Goal: Information Seeking & Learning: Learn about a topic

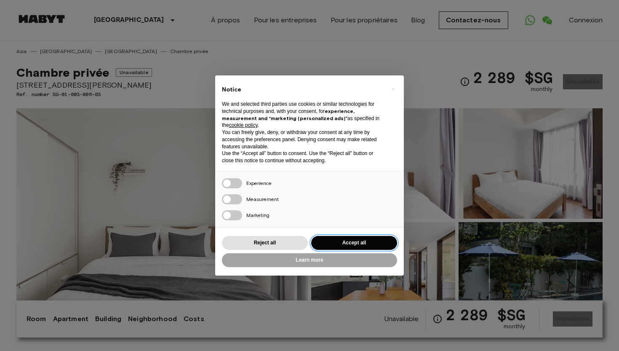
click at [356, 238] on button "Accept all" at bounding box center [354, 243] width 86 height 14
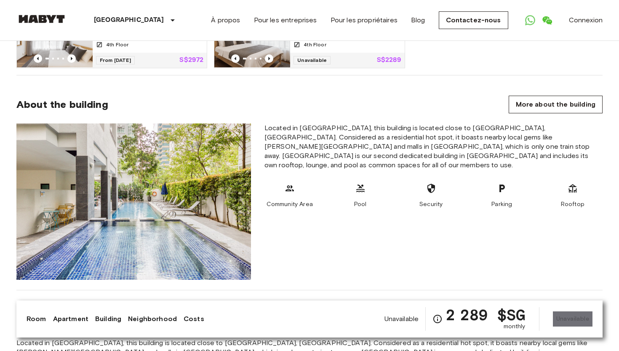
scroll to position [620, 0]
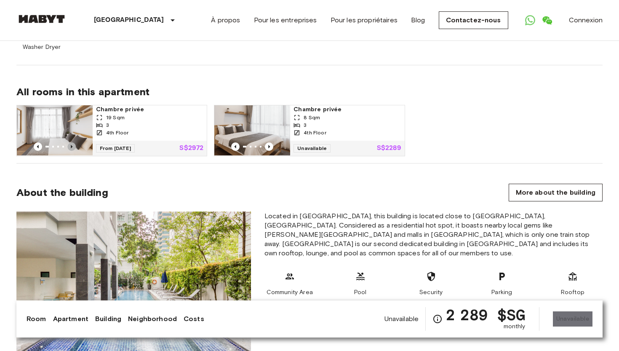
click at [71, 142] on icon "Previous image" at bounding box center [71, 146] width 8 height 8
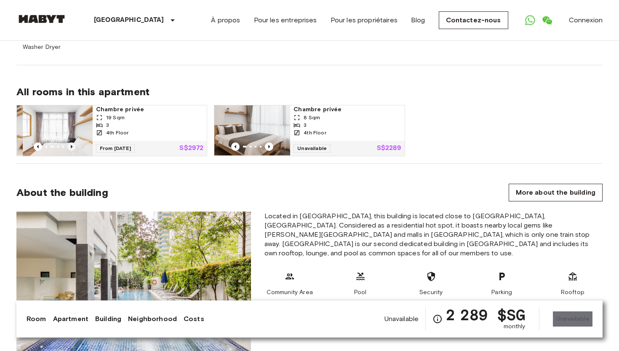
click at [71, 142] on icon "Previous image" at bounding box center [71, 146] width 8 height 8
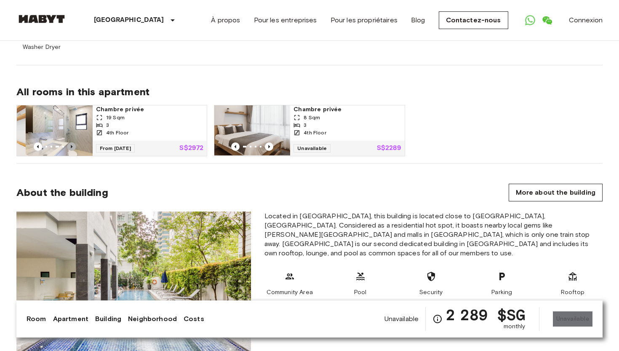
click at [71, 142] on icon "Previous image" at bounding box center [71, 146] width 8 height 8
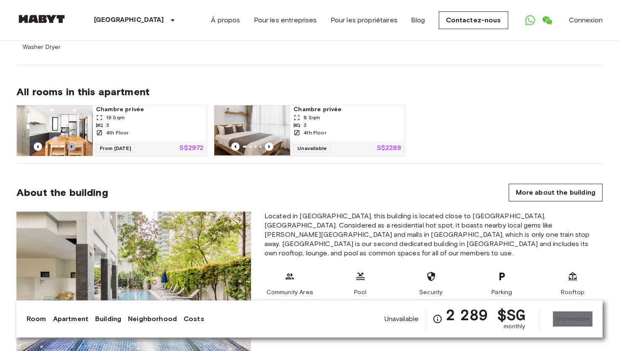
click at [71, 142] on icon "Previous image" at bounding box center [71, 146] width 8 height 8
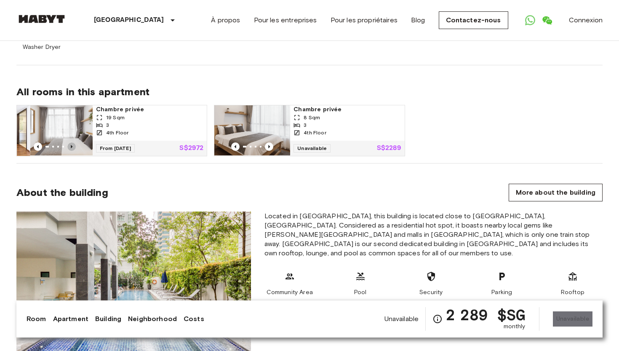
click at [71, 142] on icon "Previous image" at bounding box center [71, 146] width 8 height 8
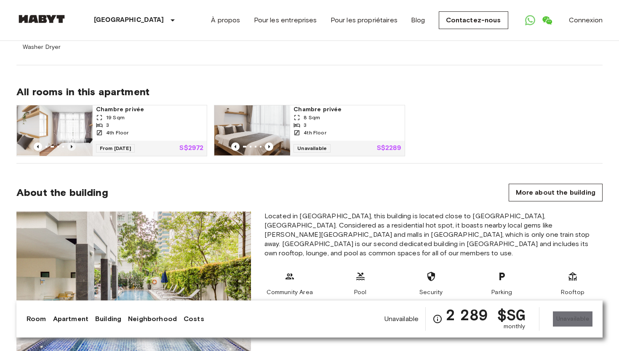
click at [71, 142] on icon "Previous image" at bounding box center [71, 146] width 8 height 8
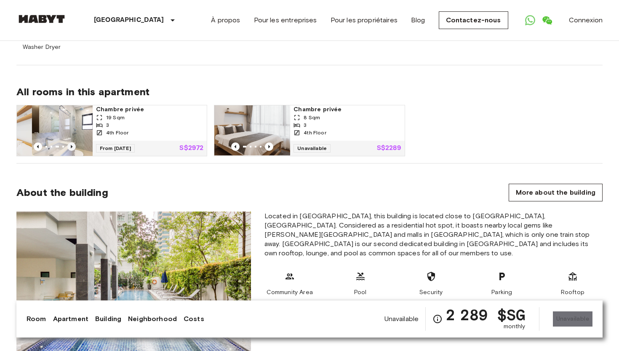
click at [71, 142] on icon "Previous image" at bounding box center [71, 146] width 8 height 8
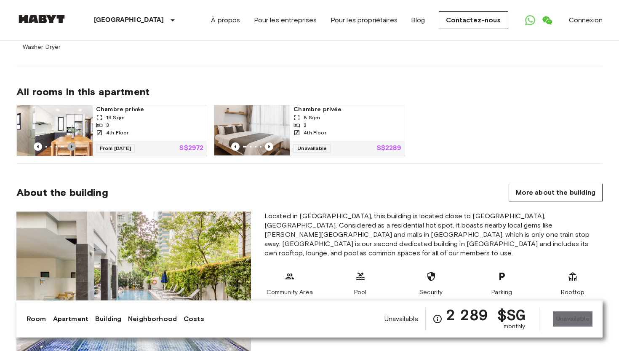
click at [71, 142] on icon "Previous image" at bounding box center [71, 146] width 8 height 8
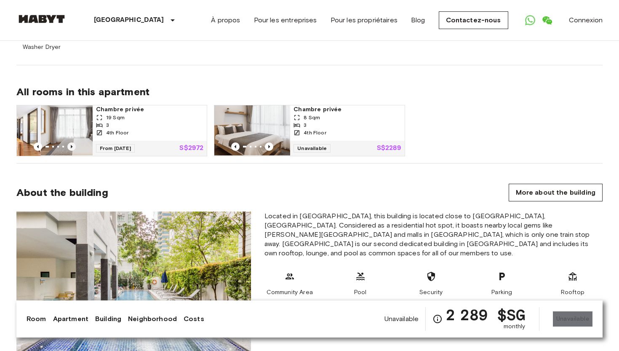
click at [71, 142] on icon "Previous image" at bounding box center [71, 146] width 8 height 8
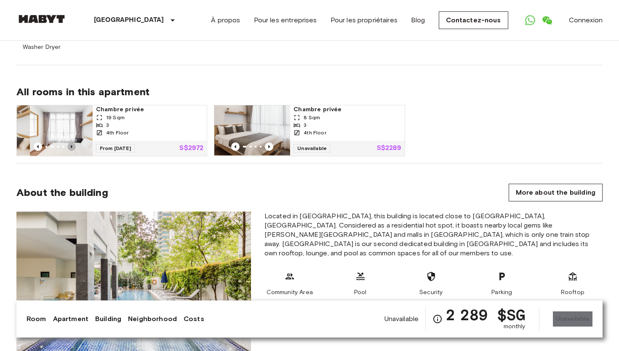
click at [71, 142] on icon "Previous image" at bounding box center [71, 146] width 8 height 8
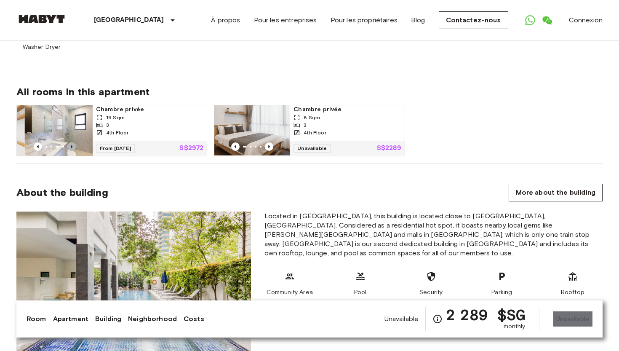
click at [71, 142] on icon "Previous image" at bounding box center [71, 146] width 8 height 8
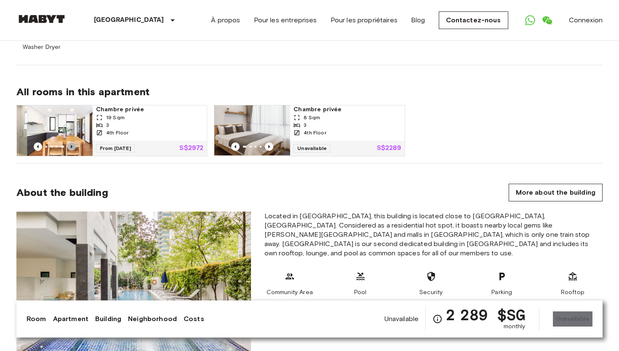
click at [71, 142] on icon "Previous image" at bounding box center [71, 146] width 8 height 8
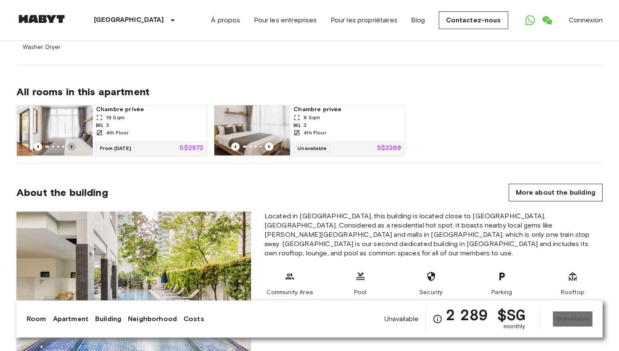
click at [71, 142] on icon "Previous image" at bounding box center [71, 146] width 8 height 8
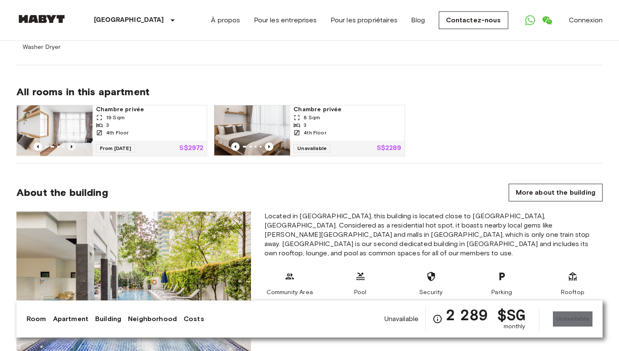
click at [71, 142] on icon "Previous image" at bounding box center [71, 146] width 8 height 8
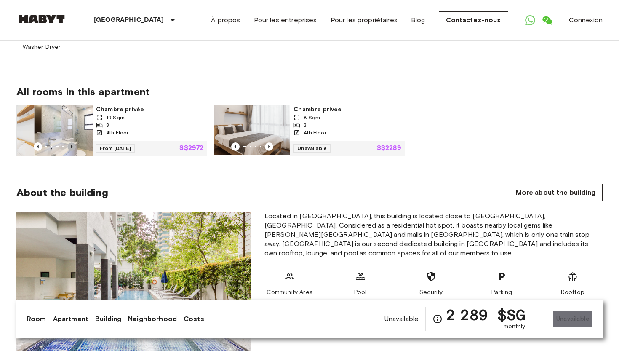
click at [71, 142] on icon "Previous image" at bounding box center [71, 146] width 8 height 8
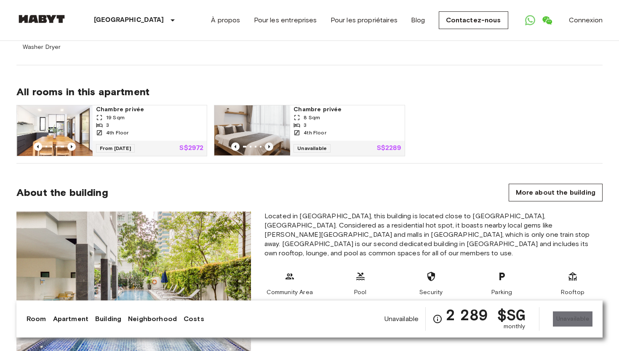
click at [268, 142] on icon "Previous image" at bounding box center [269, 146] width 8 height 8
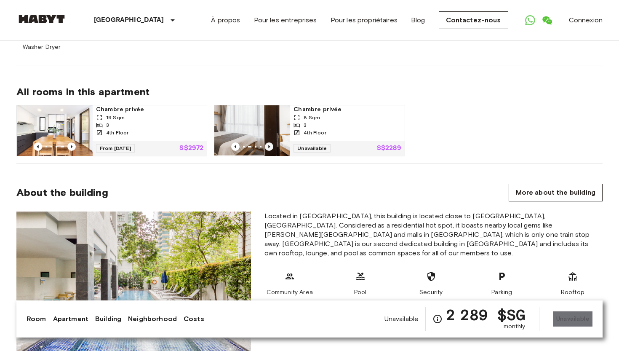
click at [268, 142] on icon "Previous image" at bounding box center [269, 146] width 8 height 8
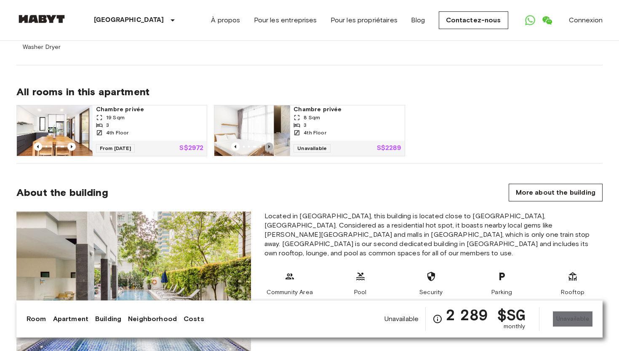
click at [268, 142] on icon "Previous image" at bounding box center [269, 146] width 8 height 8
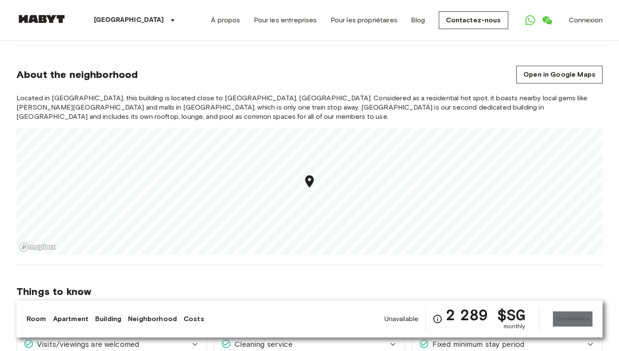
scroll to position [962, 0]
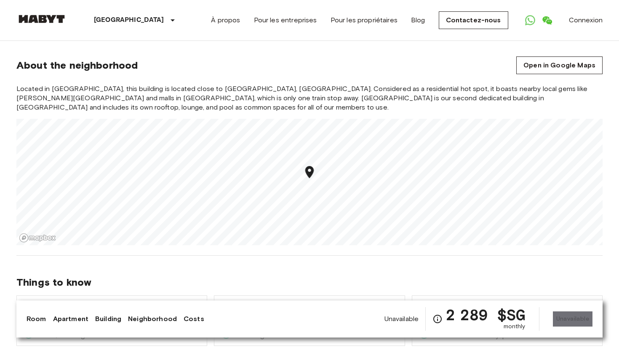
click at [582, 313] on div "Unavailable 2 289 $SG monthly Unavailable" at bounding box center [489, 319] width 208 height 24
click at [394, 323] on span "Unavailable" at bounding box center [402, 318] width 35 height 9
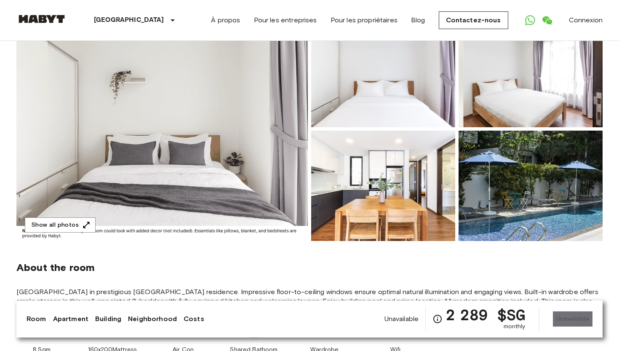
scroll to position [90, 0]
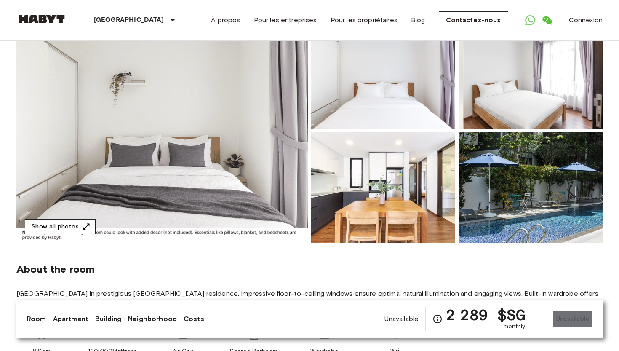
click at [80, 223] on button "Show all photos" at bounding box center [60, 227] width 71 height 16
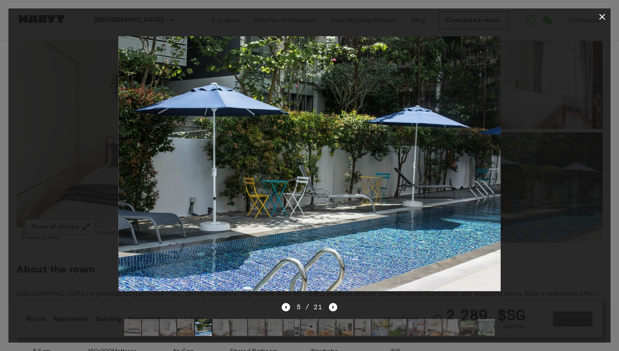
click at [600, 14] on icon "button" at bounding box center [603, 17] width 10 height 10
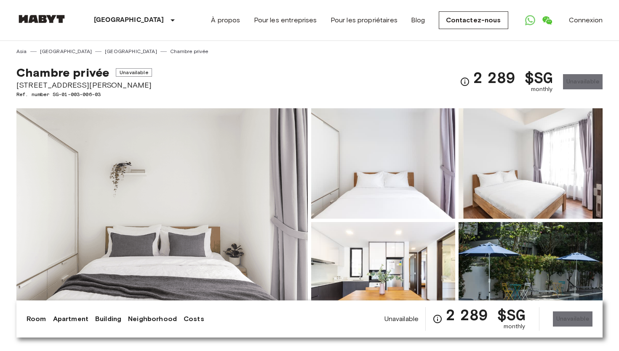
scroll to position [0, 0]
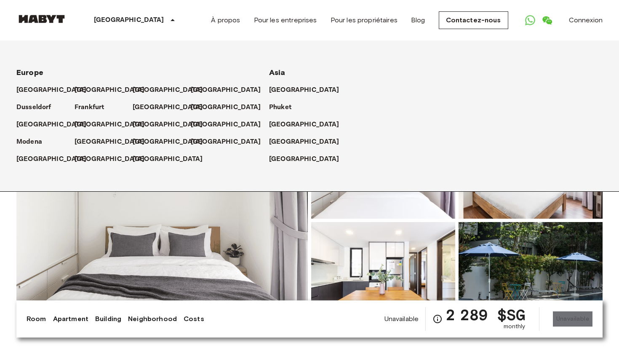
click at [102, 19] on p "[GEOGRAPHIC_DATA]" at bounding box center [129, 20] width 70 height 10
click at [121, 21] on p "[GEOGRAPHIC_DATA]" at bounding box center [129, 20] width 70 height 10
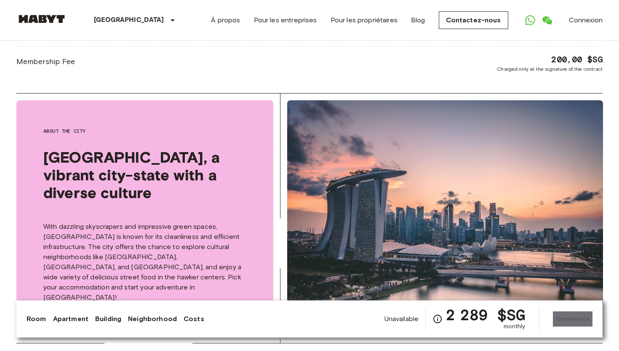
scroll to position [1468, 0]
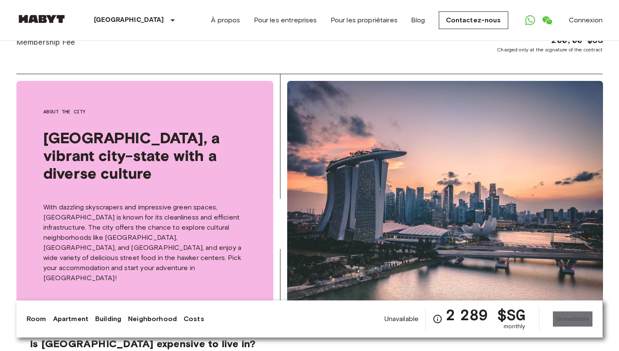
click at [77, 319] on link "Apartment" at bounding box center [70, 319] width 35 height 10
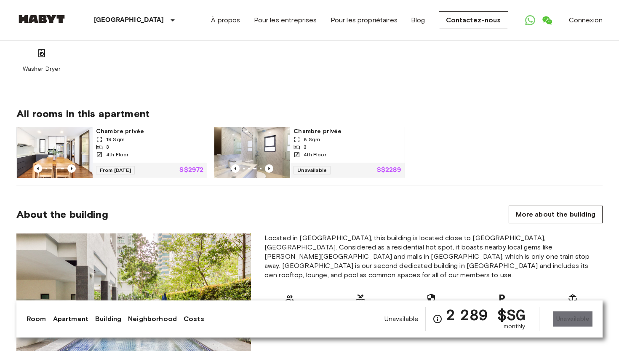
scroll to position [419, 0]
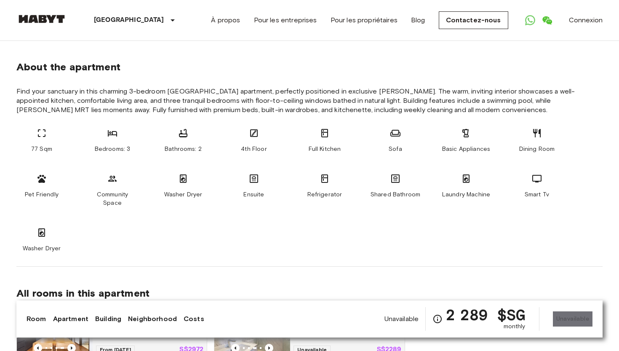
click at [77, 319] on link "Apartment" at bounding box center [70, 319] width 35 height 10
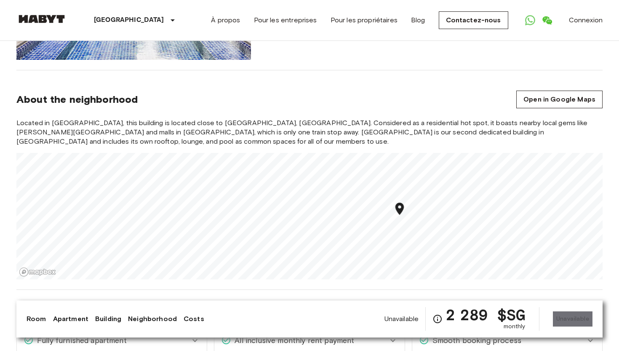
scroll to position [930, 0]
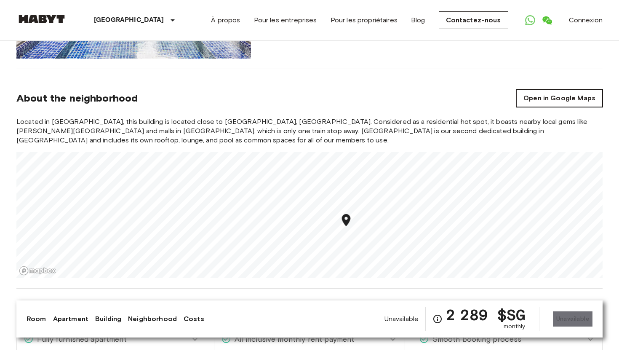
click at [543, 96] on link "Open in Google Maps" at bounding box center [560, 98] width 86 height 18
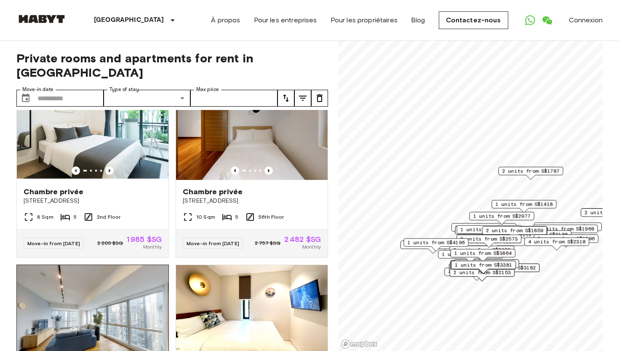
scroll to position [27, 0]
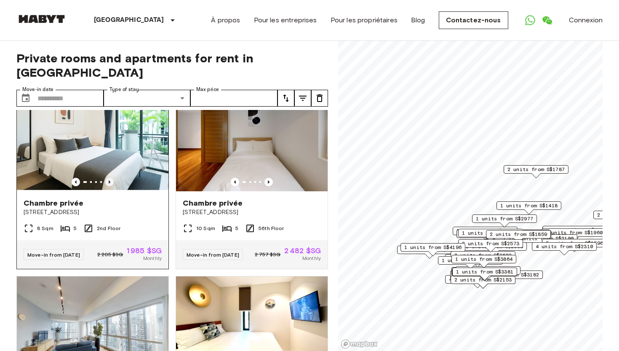
click at [110, 178] on icon "Previous image" at bounding box center [109, 182] width 8 height 8
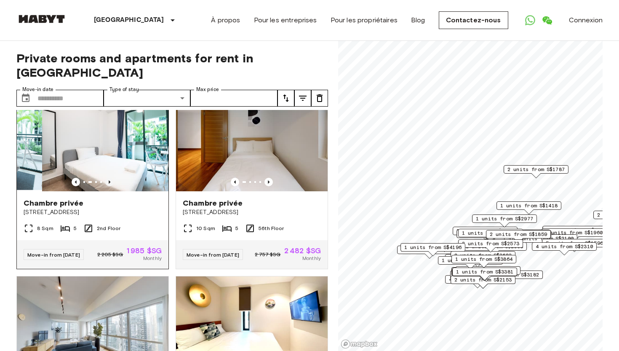
click at [110, 178] on icon "Previous image" at bounding box center [109, 182] width 8 height 8
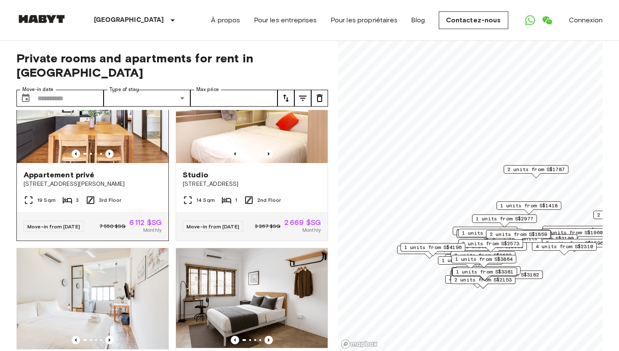
scroll to position [769, 0]
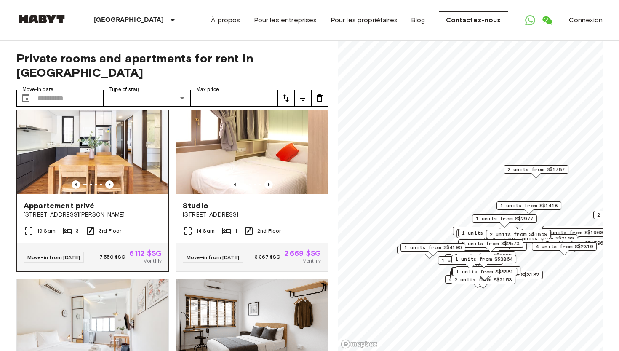
click at [115, 211] on span "[STREET_ADDRESS][PERSON_NAME]" at bounding box center [93, 215] width 138 height 8
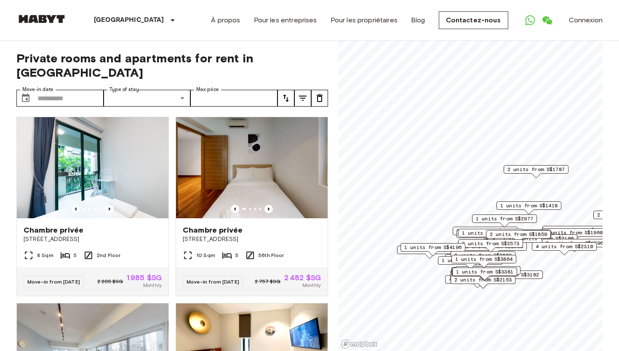
scroll to position [0, 0]
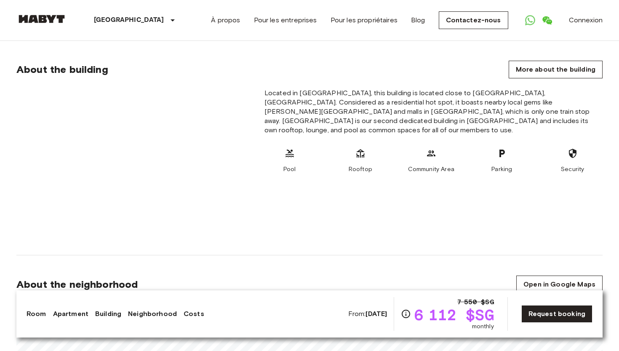
scroll to position [510, 0]
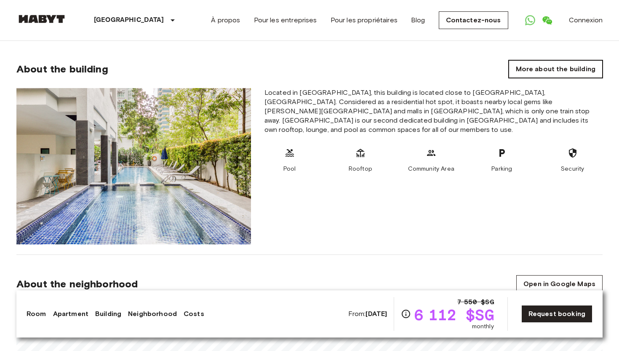
click at [565, 60] on link "More about the building" at bounding box center [556, 69] width 94 height 18
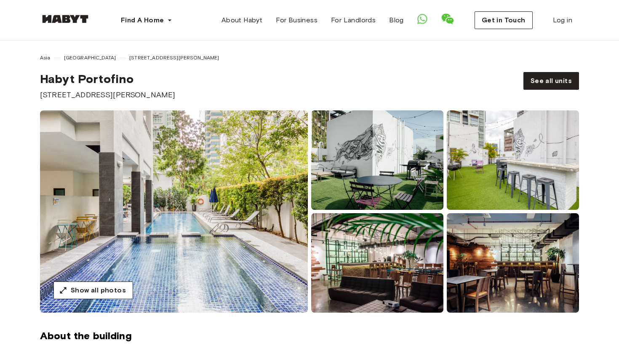
click at [193, 228] on img at bounding box center [174, 211] width 268 height 202
click at [81, 294] on span "Show all photos" at bounding box center [98, 290] width 55 height 10
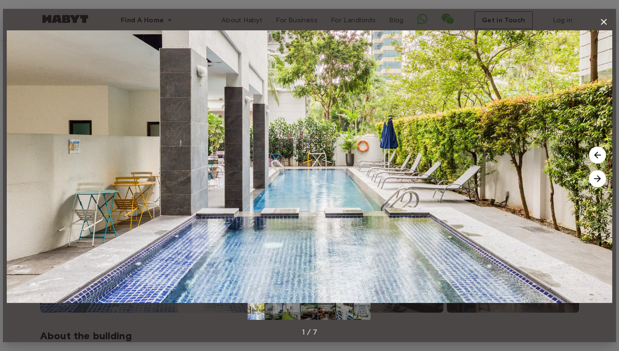
click at [603, 24] on icon "button" at bounding box center [604, 22] width 10 height 10
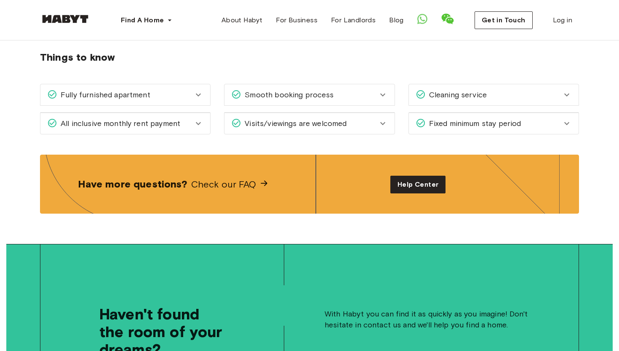
scroll to position [1104, 0]
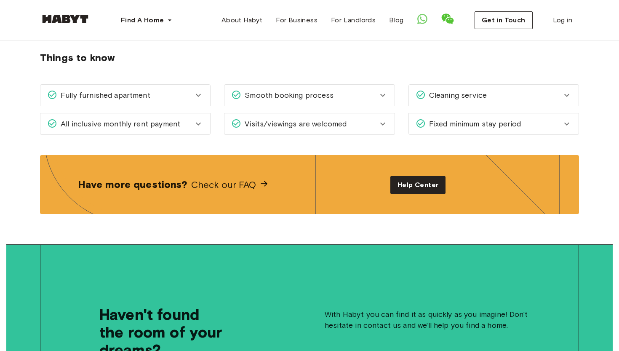
click at [196, 91] on div "Fully furnished apartment" at bounding box center [125, 95] width 170 height 21
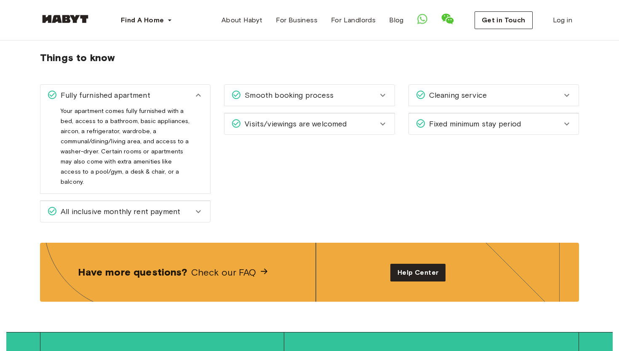
click at [198, 90] on icon at bounding box center [198, 95] width 10 height 10
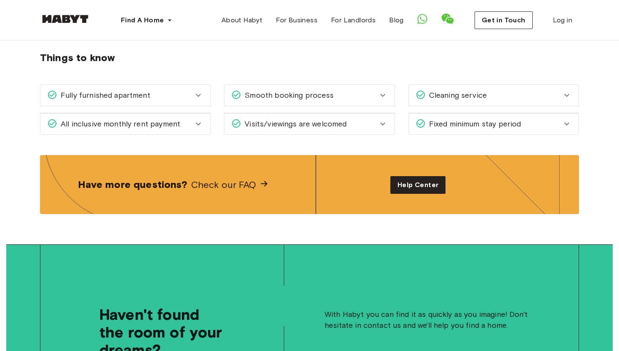
click at [198, 119] on icon at bounding box center [198, 124] width 10 height 10
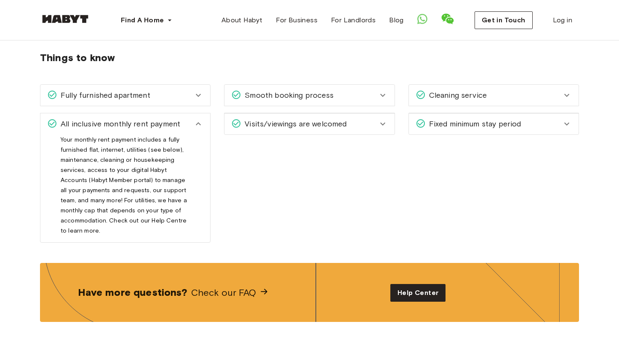
click at [198, 119] on icon at bounding box center [198, 124] width 10 height 10
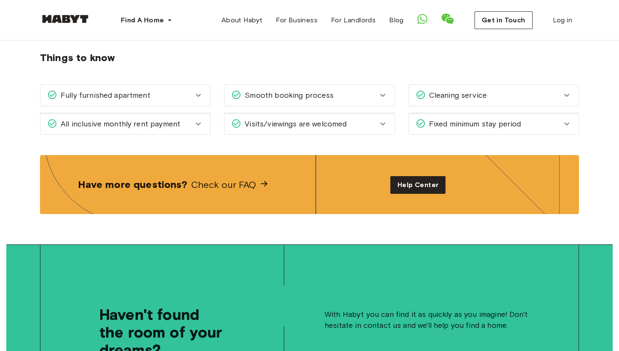
click at [198, 119] on icon at bounding box center [198, 124] width 10 height 10
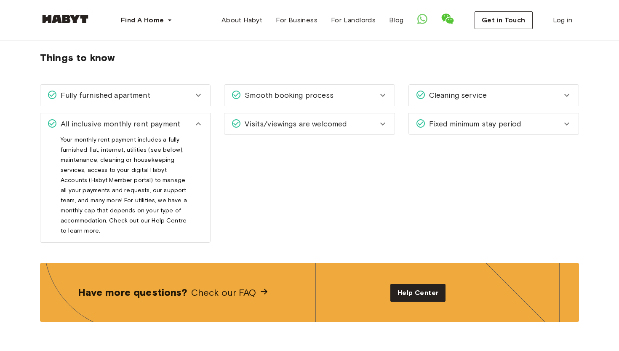
click at [198, 119] on icon at bounding box center [198, 124] width 10 height 10
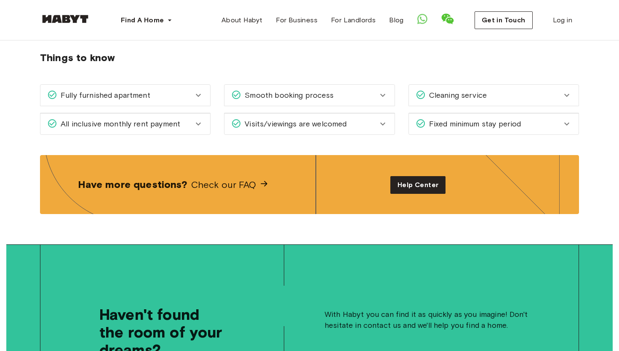
click at [270, 118] on span "Visits/viewings are welcomed" at bounding box center [293, 123] width 105 height 11
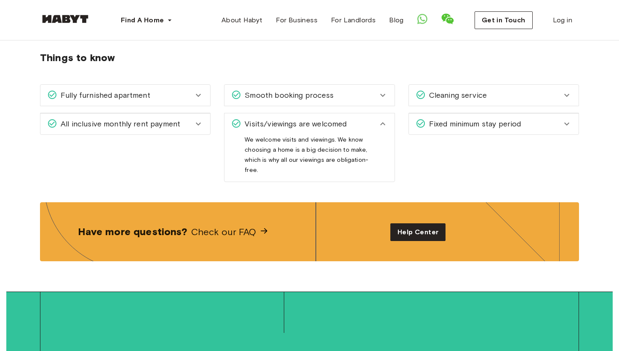
click at [270, 118] on span "Visits/viewings are welcomed" at bounding box center [293, 123] width 105 height 11
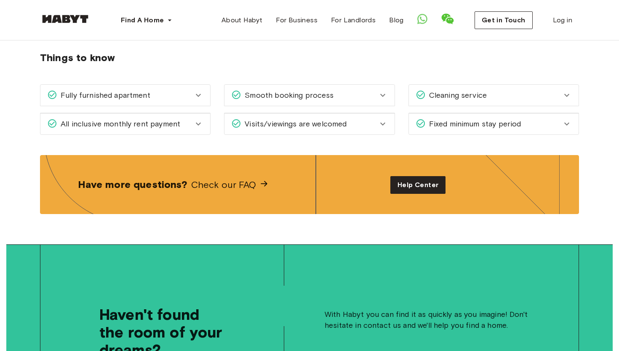
click at [272, 90] on span "Smooth booking process" at bounding box center [287, 95] width 92 height 11
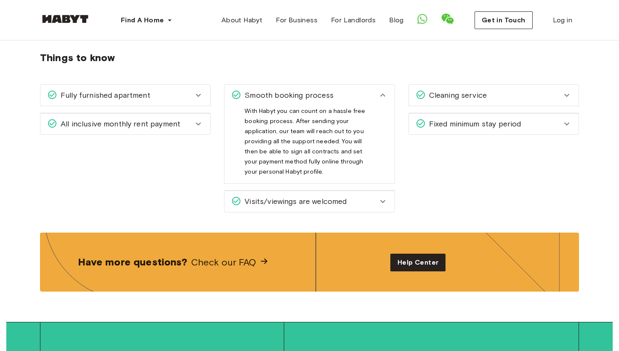
click at [272, 90] on span "Smooth booking process" at bounding box center [287, 95] width 92 height 11
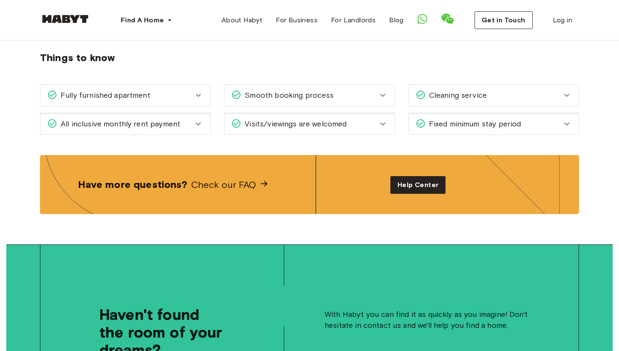
click at [458, 90] on span "Cleaning service" at bounding box center [456, 95] width 61 height 11
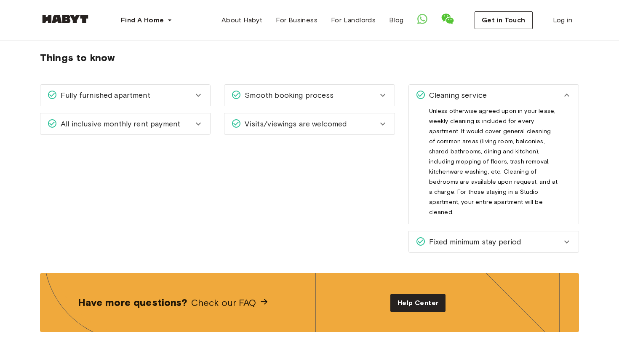
click at [458, 90] on span "Cleaning service" at bounding box center [456, 95] width 61 height 11
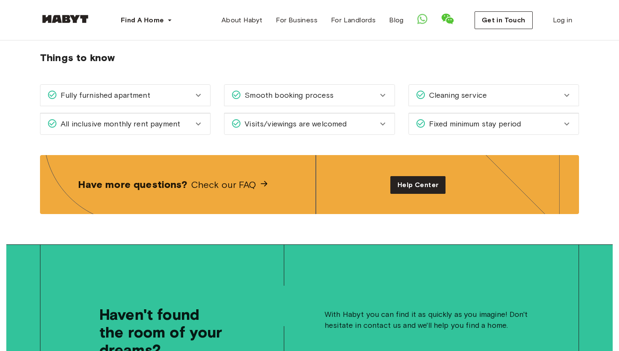
click at [458, 113] on div "Fixed minimum stay period" at bounding box center [494, 123] width 170 height 21
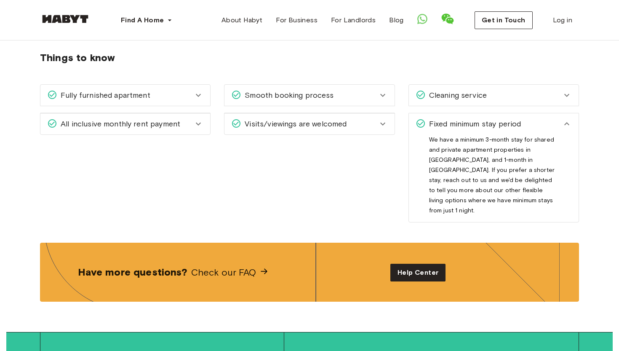
click at [460, 118] on span "Fixed minimum stay period" at bounding box center [474, 123] width 96 height 11
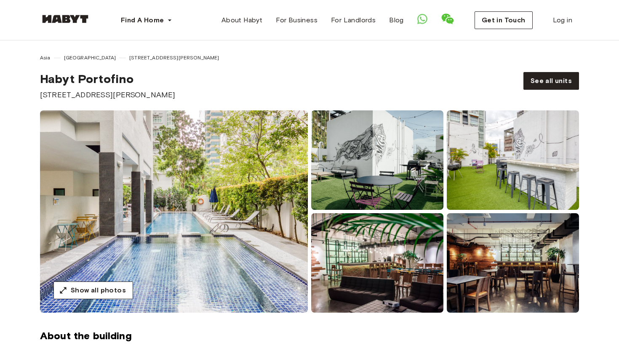
scroll to position [0, 0]
